Goal: Contribute content

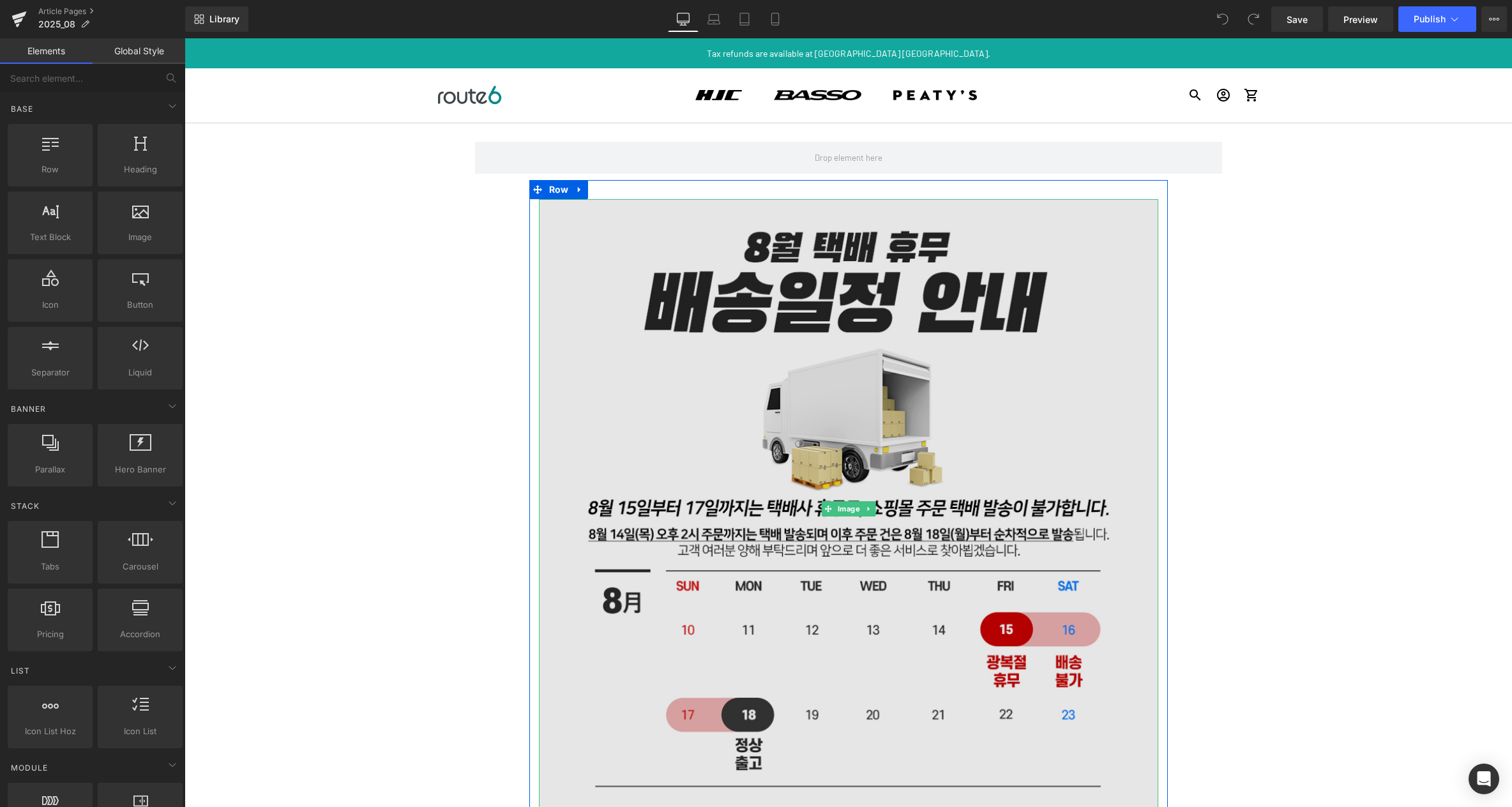
click at [726, 329] on img at bounding box center [848, 509] width 620 height 620
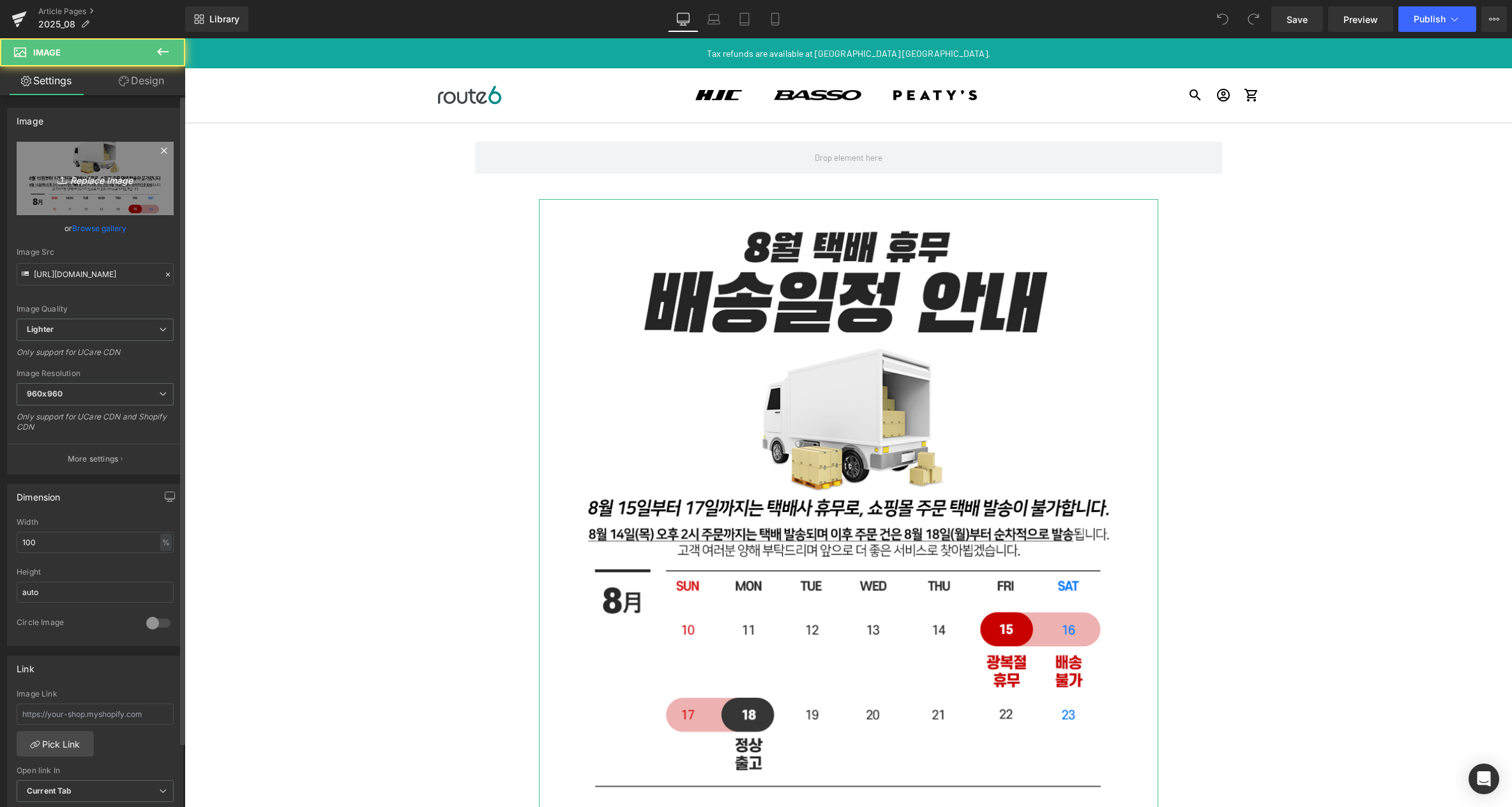
click at [82, 180] on icon "Replace Image" at bounding box center [95, 178] width 102 height 16
type input "C:\fakepath\250918_추석연휴_배송일정.jpg"
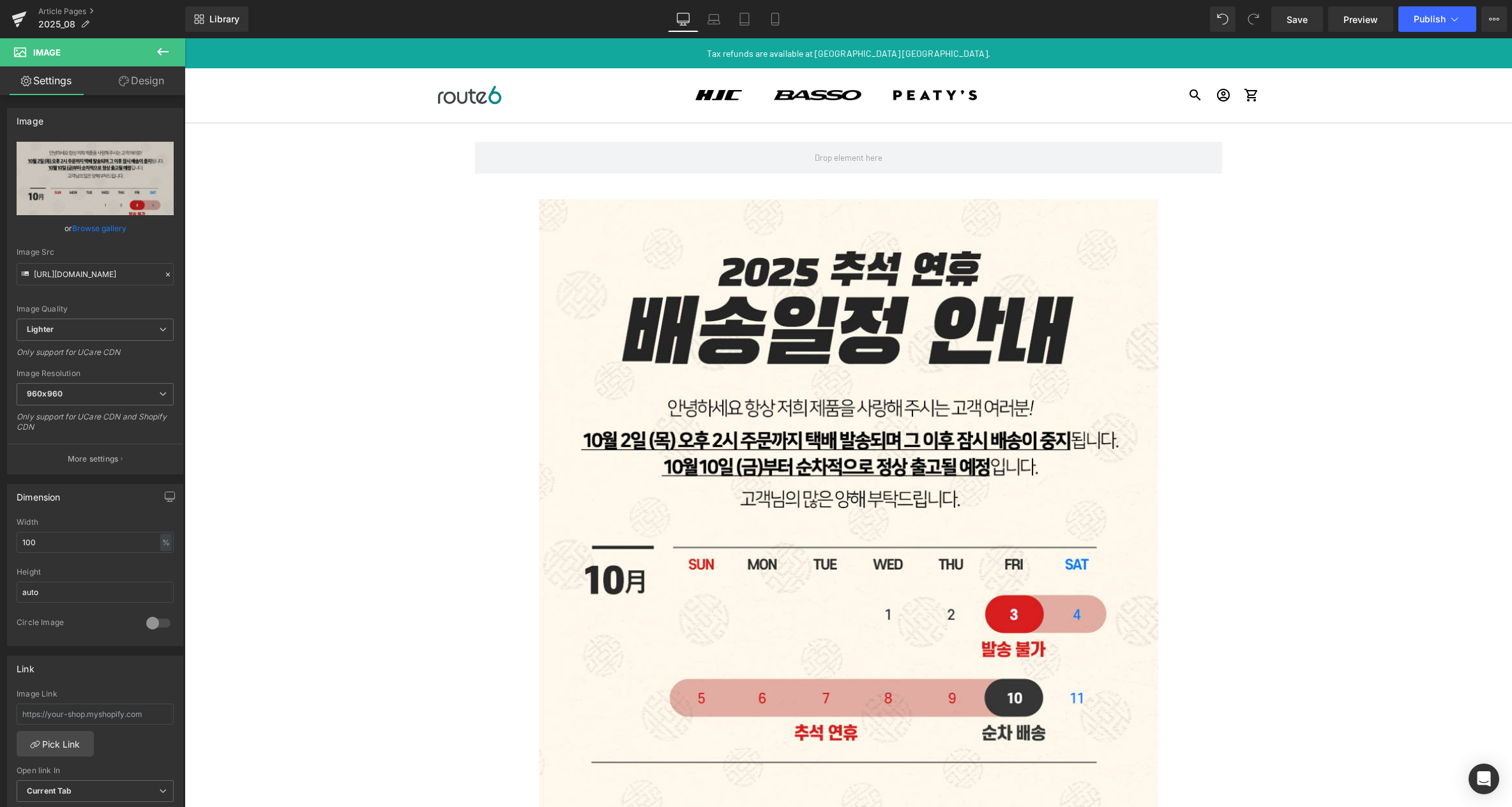
type input "[URL][DOMAIN_NAME]"
click at [62, 29] on span "2025_08" at bounding box center [57, 24] width 37 height 10
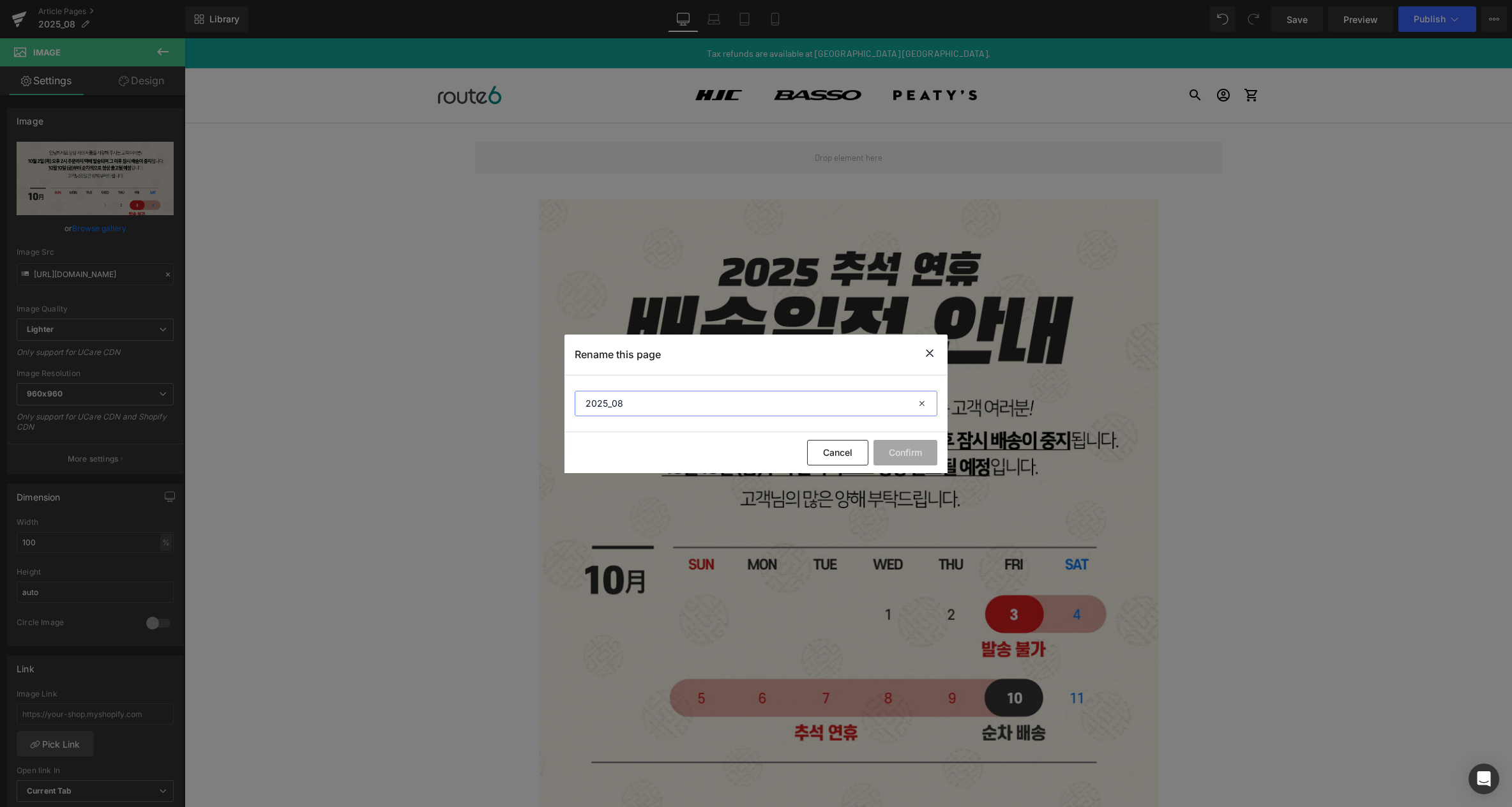
drag, startPoint x: 691, startPoint y: 408, endPoint x: 261, endPoint y: 395, distance: 430.2
click at [306, 400] on div "Rename this page 2025_08 Cancel Confirm" at bounding box center [756, 403] width 1512 height 807
type input "ㅜ"
type input "notice"
click at [908, 454] on button "Confirm" at bounding box center [906, 452] width 64 height 25
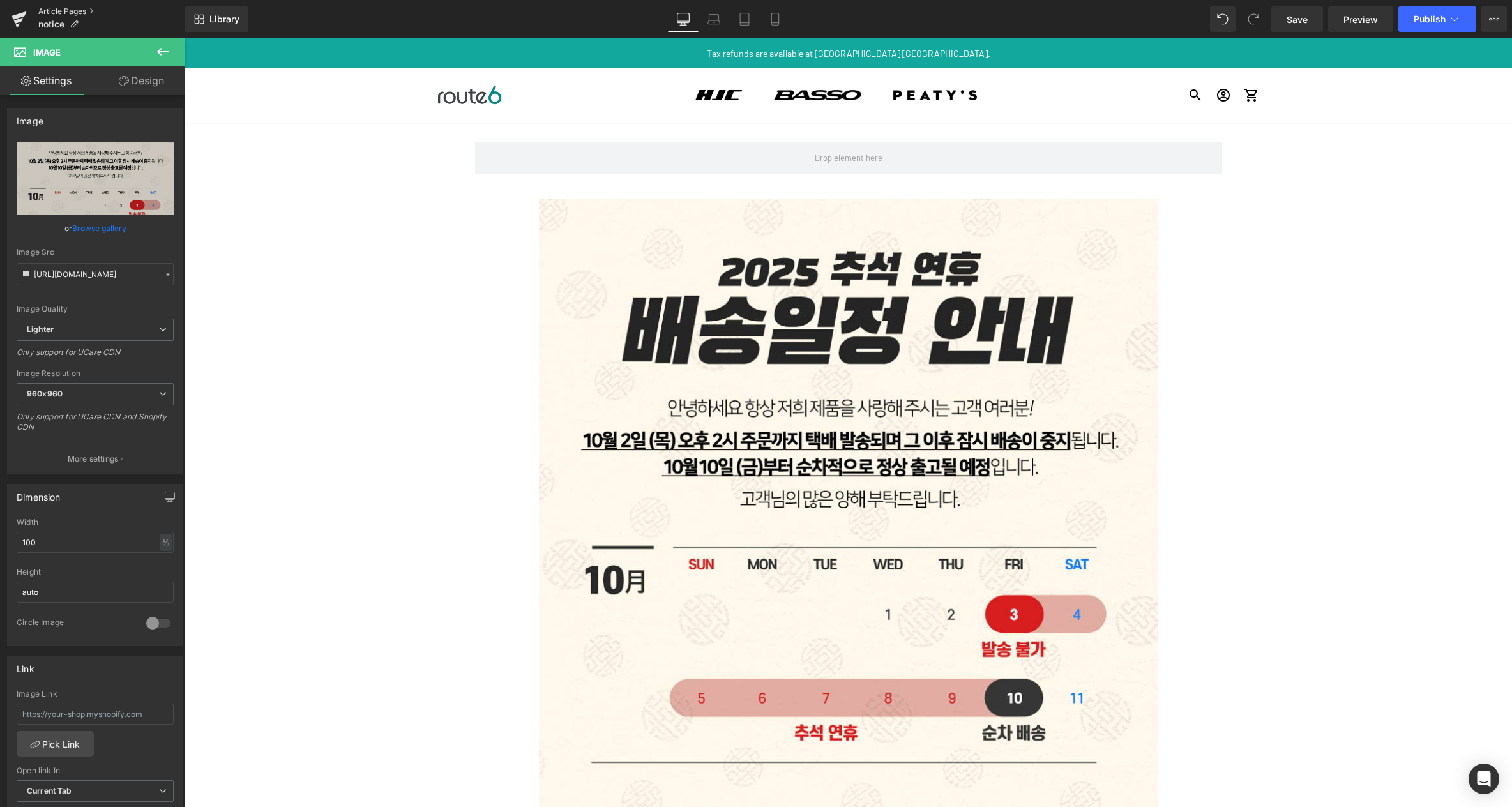
click at [79, 11] on link "Article Pages" at bounding box center [112, 11] width 147 height 10
click at [1433, 20] on span "Publish" at bounding box center [1430, 18] width 32 height 10
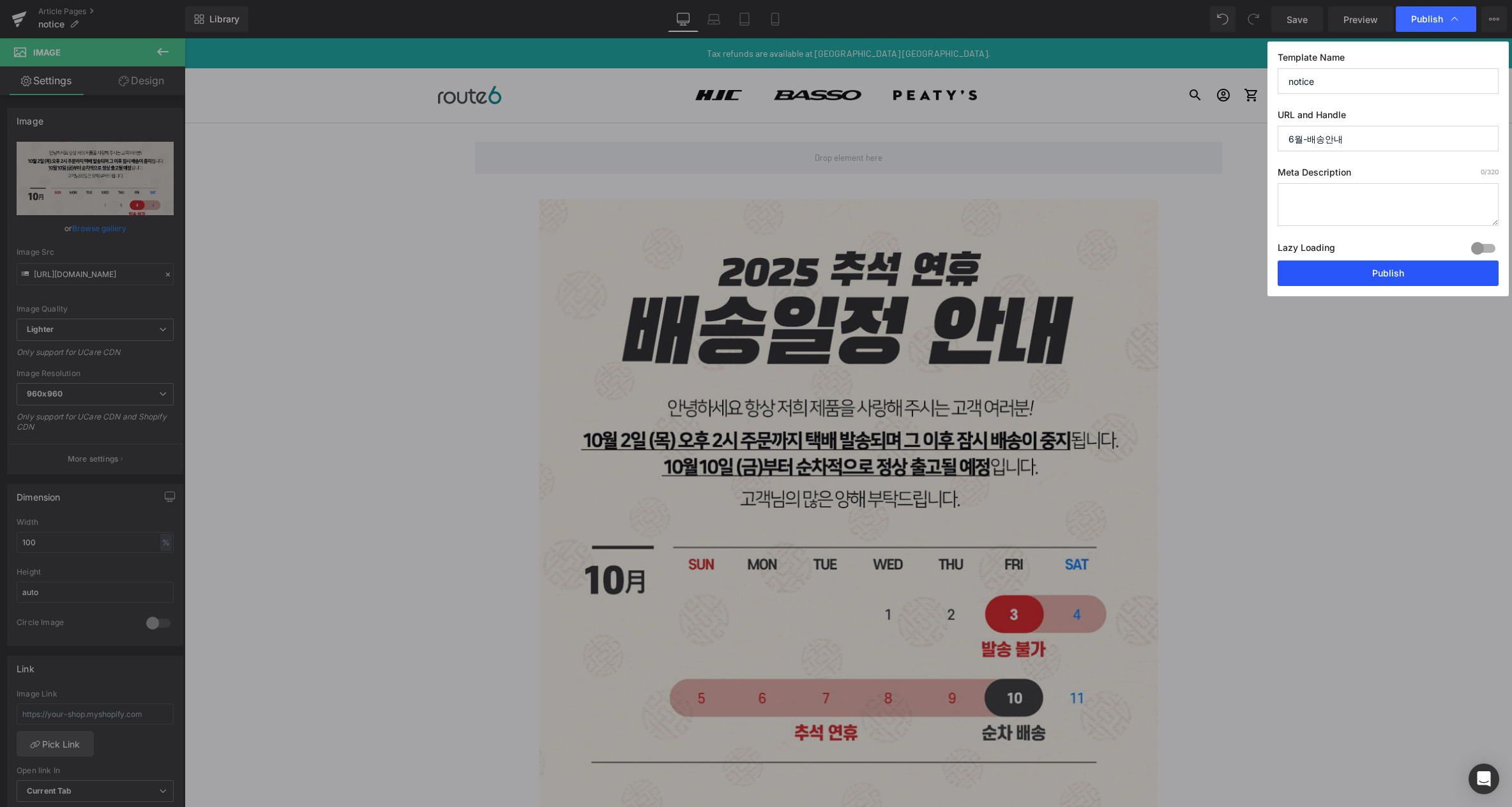
drag, startPoint x: 1412, startPoint y: 269, endPoint x: 1156, endPoint y: 164, distance: 276.7
click at [1412, 269] on button "Publish" at bounding box center [1388, 273] width 221 height 25
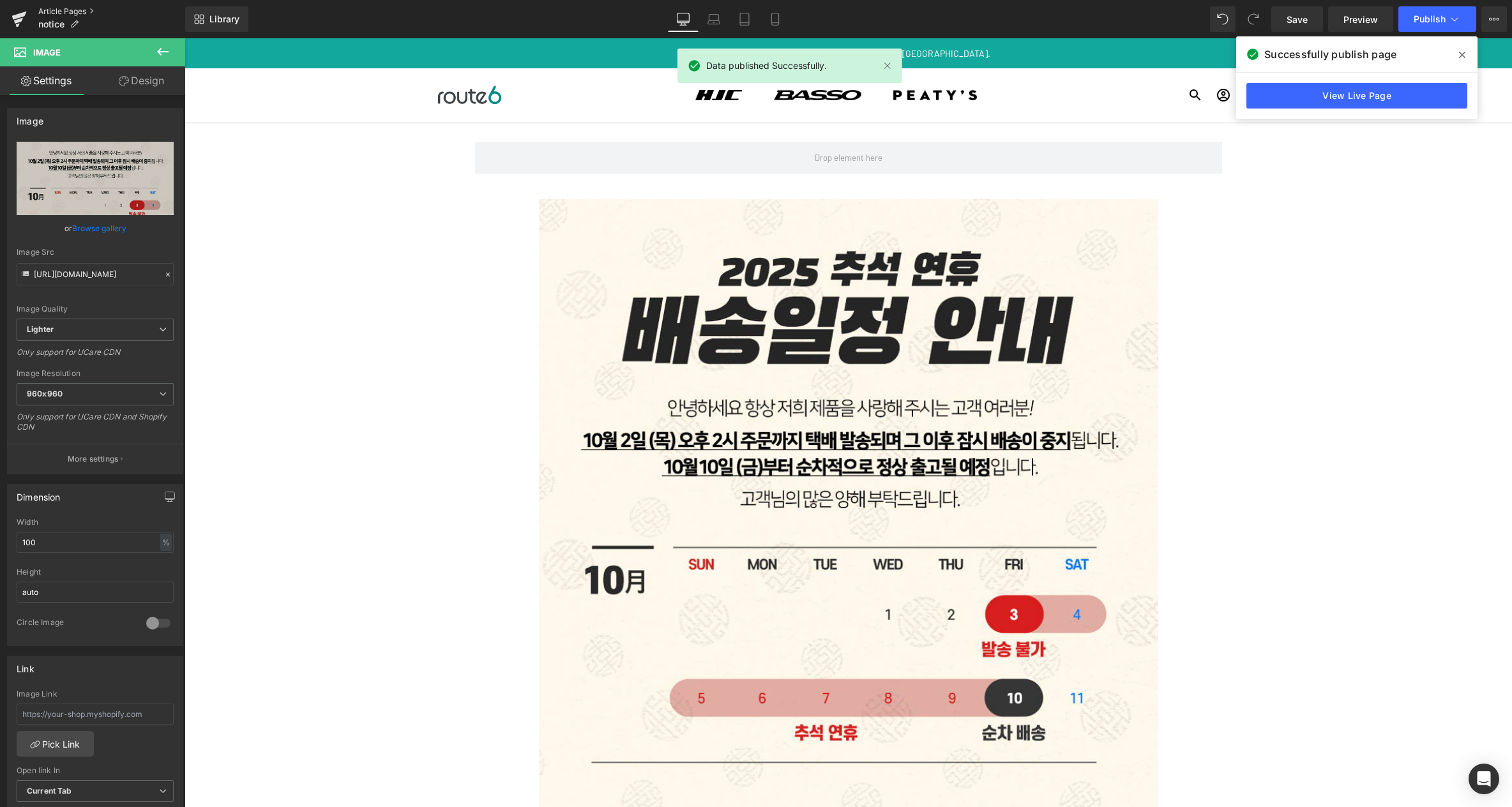
click at [78, 13] on link "Article Pages" at bounding box center [112, 11] width 147 height 10
